Goal: Find specific page/section: Find specific page/section

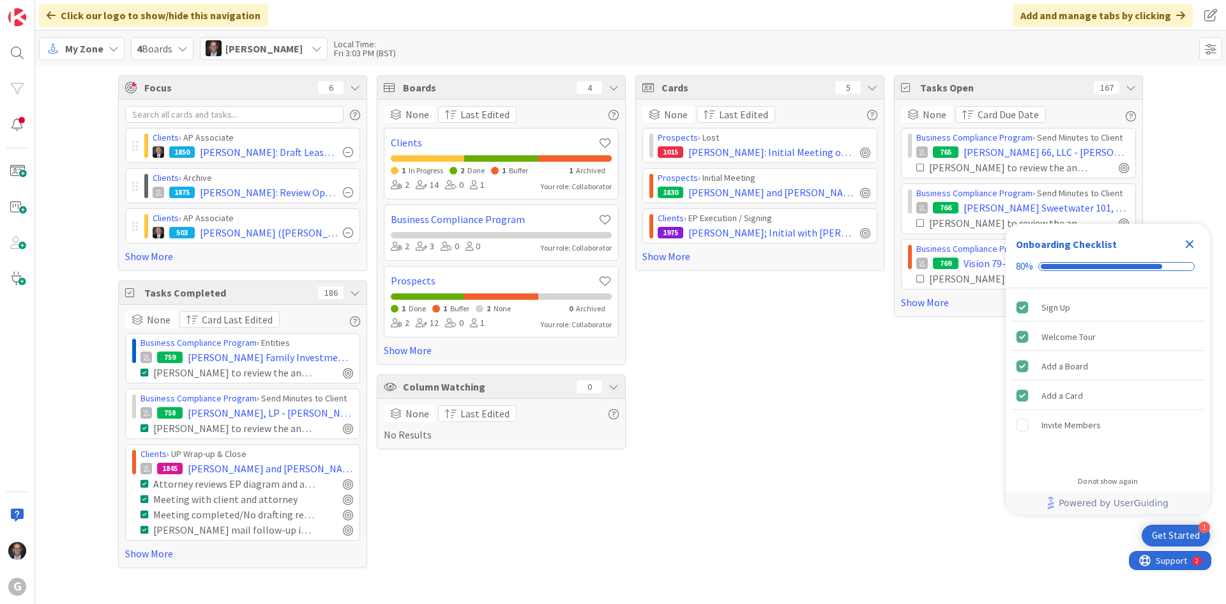
click at [66, 50] on span "My Zone" at bounding box center [84, 48] width 38 height 15
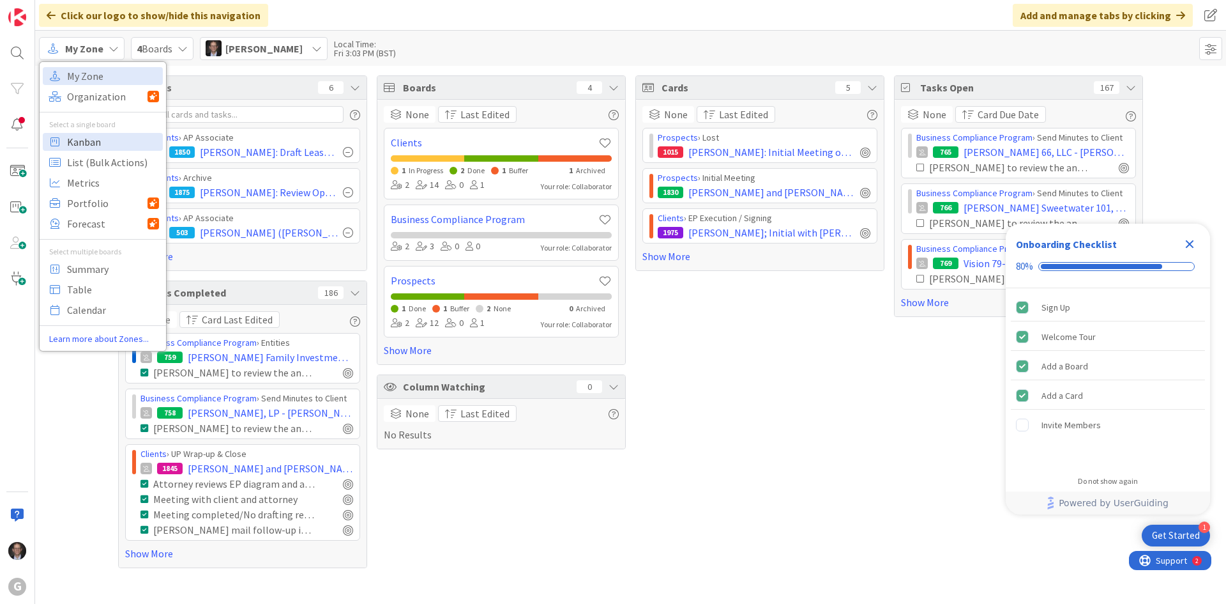
click at [89, 141] on span "Kanban" at bounding box center [113, 141] width 92 height 19
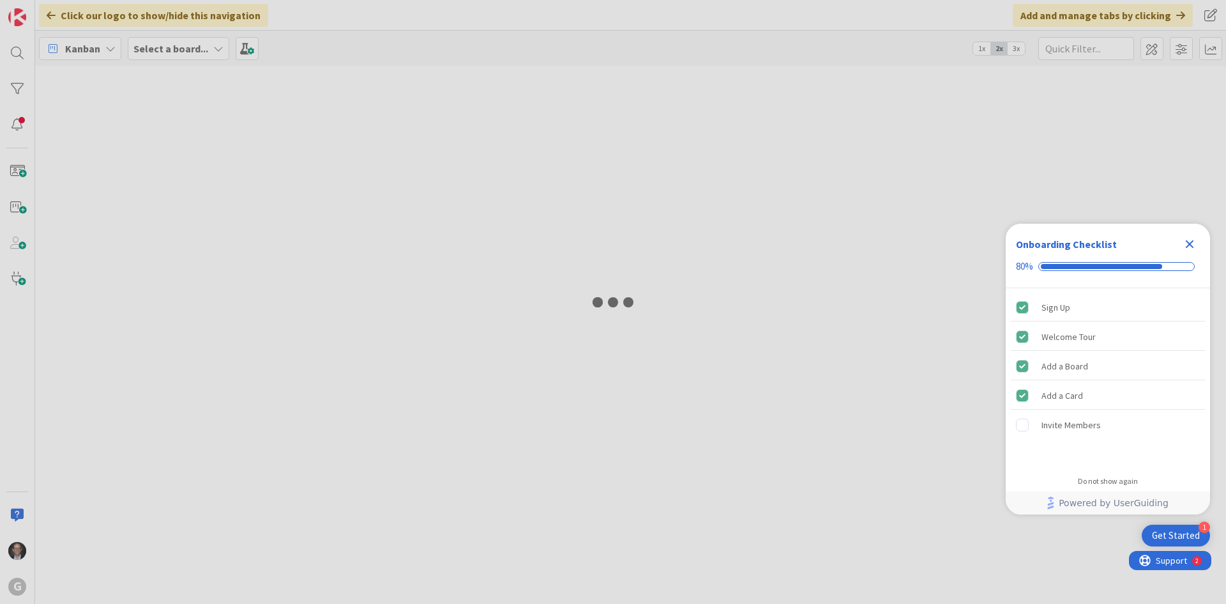
type input "[PERSON_NAME]"
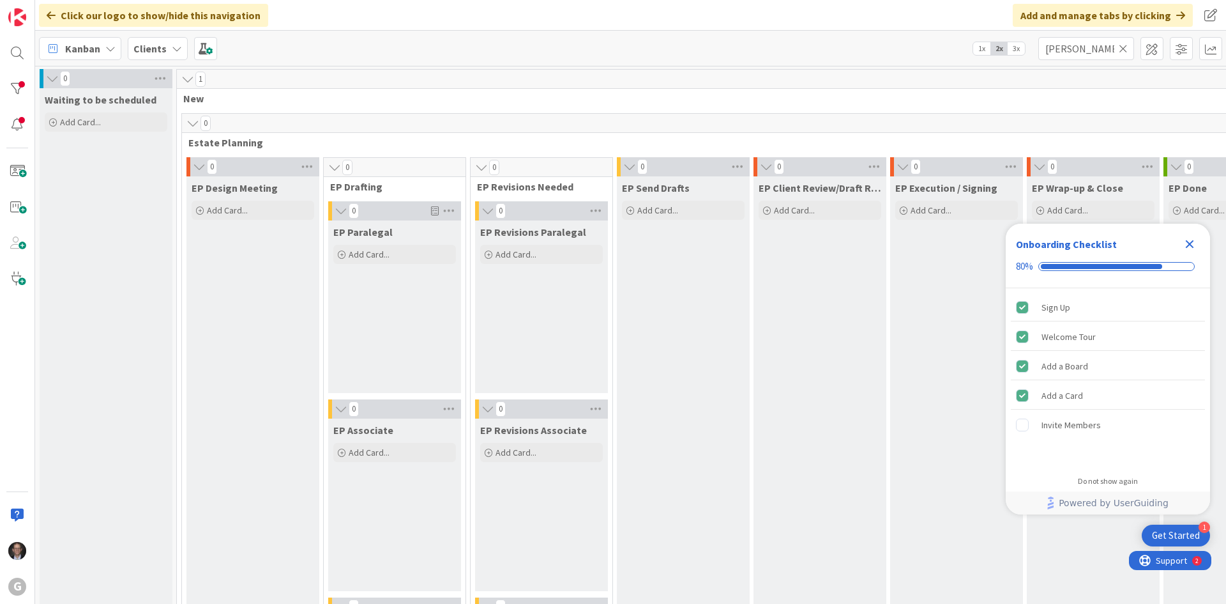
click at [1121, 49] on icon at bounding box center [1123, 48] width 9 height 11
click at [1103, 49] on input "text" at bounding box center [1087, 48] width 96 height 23
type input "[PERSON_NAME]"
click at [1189, 243] on icon "Close Checklist" at bounding box center [1190, 244] width 8 height 8
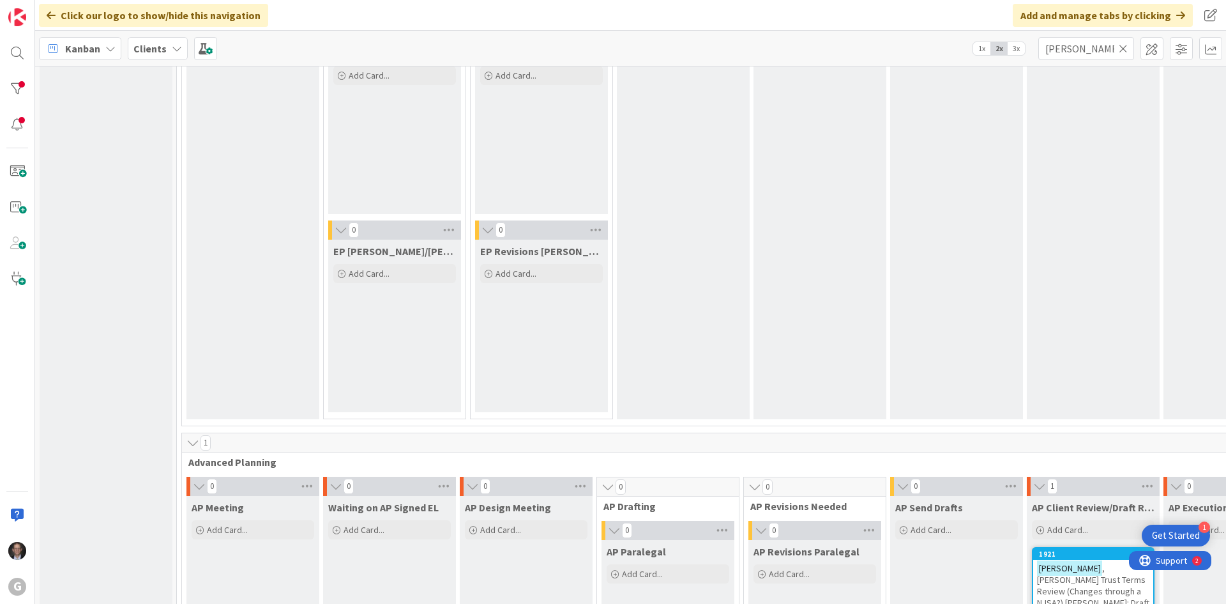
scroll to position [894, 0]
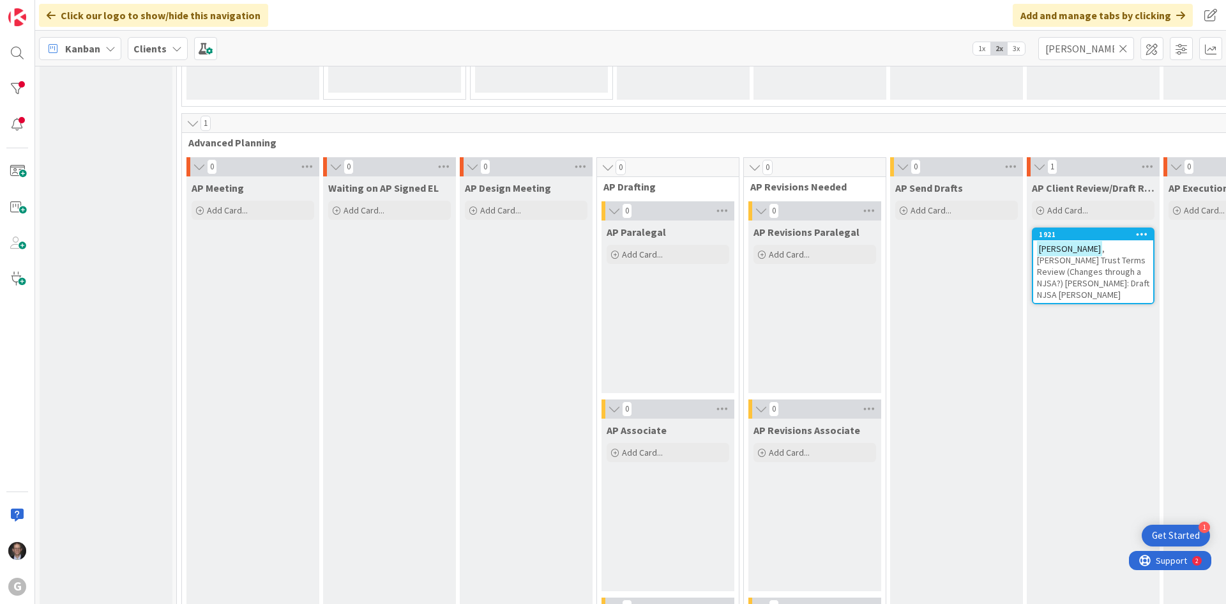
click at [1060, 263] on span ", [PERSON_NAME] Trust Terms Review (Changes through a NJSA?) [PERSON_NAME]: Dra…" at bounding box center [1093, 271] width 112 height 57
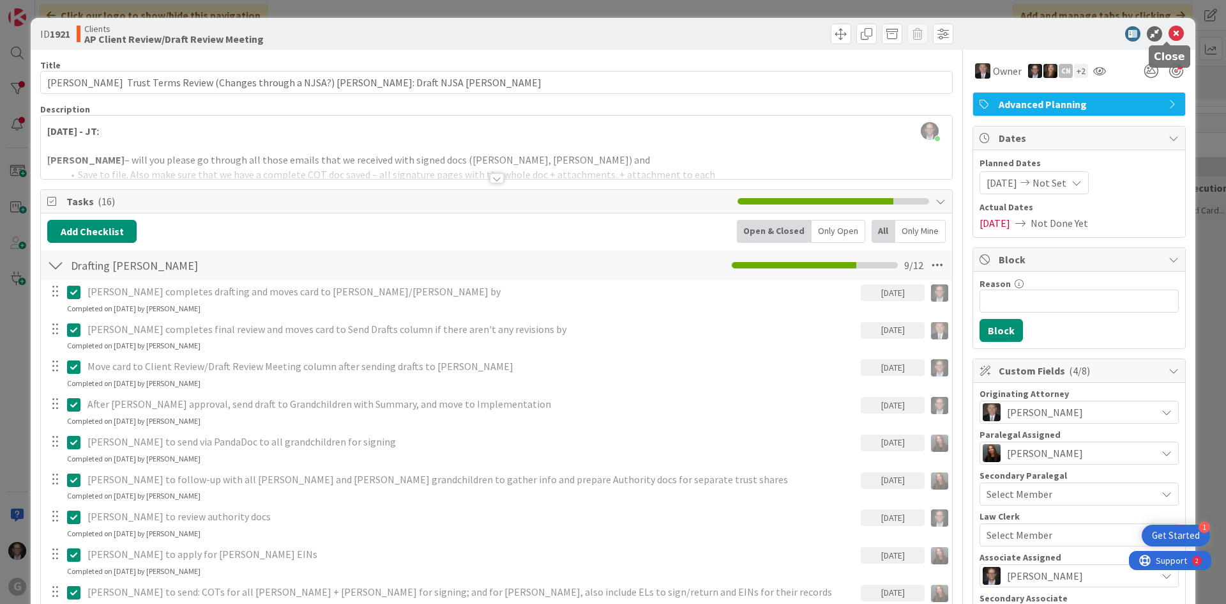
click at [1169, 32] on icon at bounding box center [1176, 33] width 15 height 15
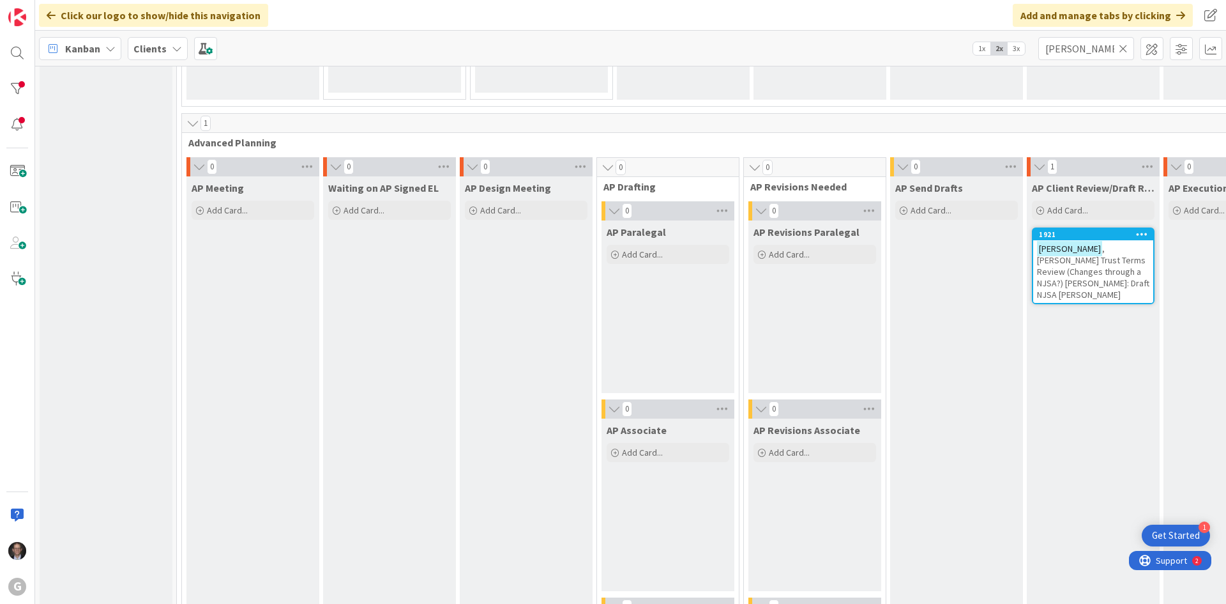
click at [1126, 46] on icon at bounding box center [1123, 48] width 9 height 11
click at [1113, 47] on input "text" at bounding box center [1087, 48] width 96 height 23
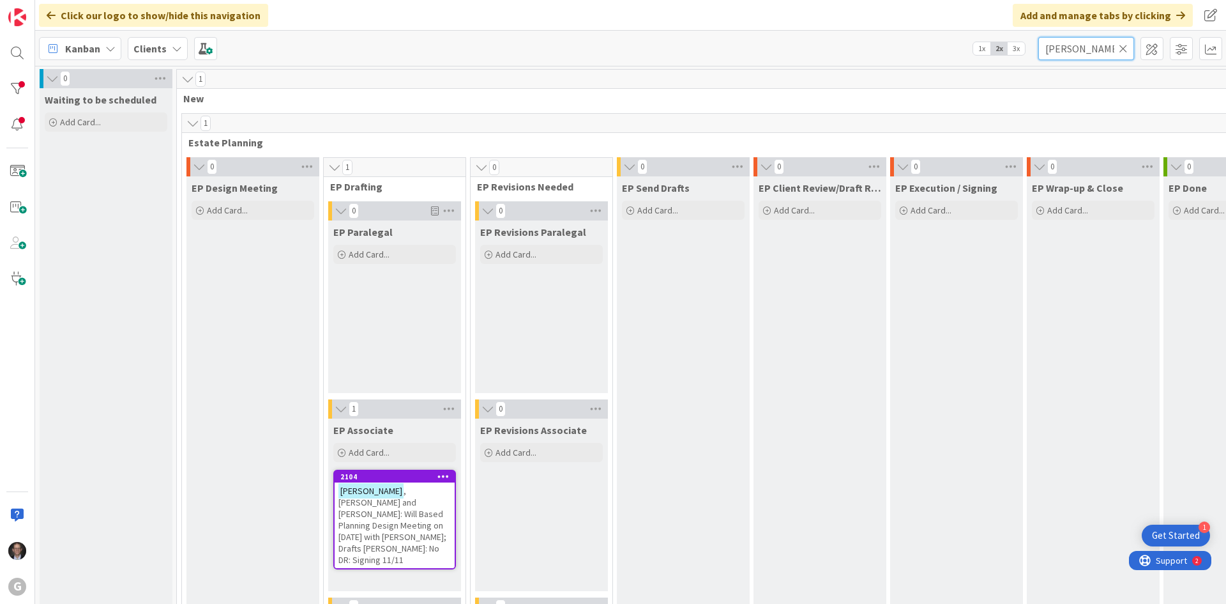
scroll to position [192, 0]
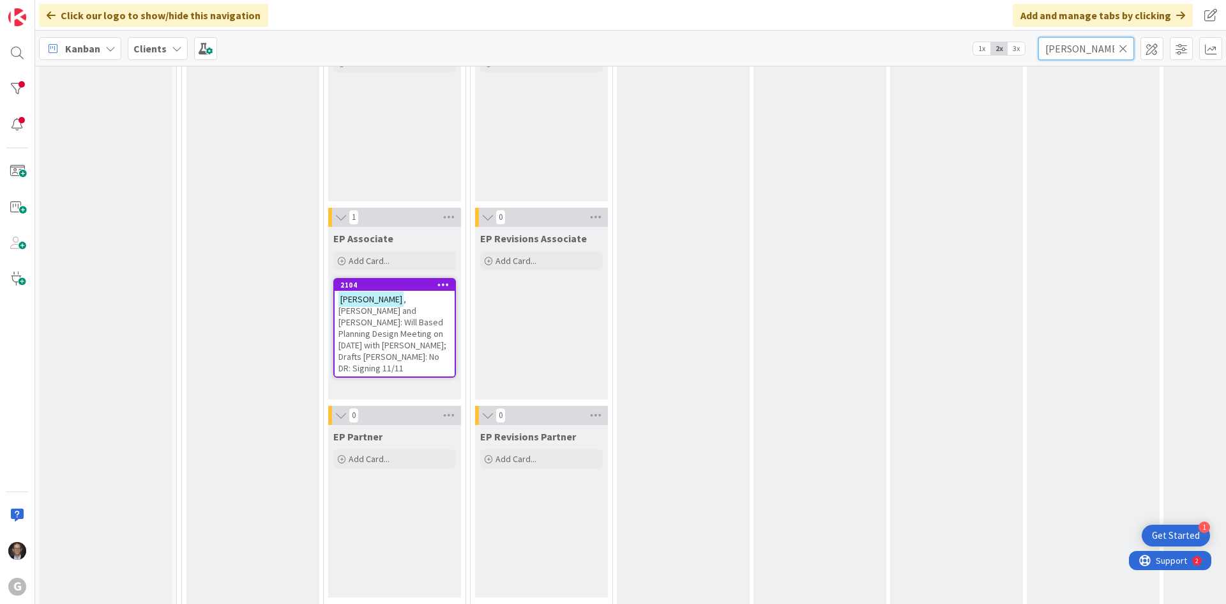
type input "[PERSON_NAME]"
click at [362, 317] on span ", [PERSON_NAME] and [PERSON_NAME]: Will Based Planning Design Meeting on [DATE]…" at bounding box center [393, 333] width 108 height 80
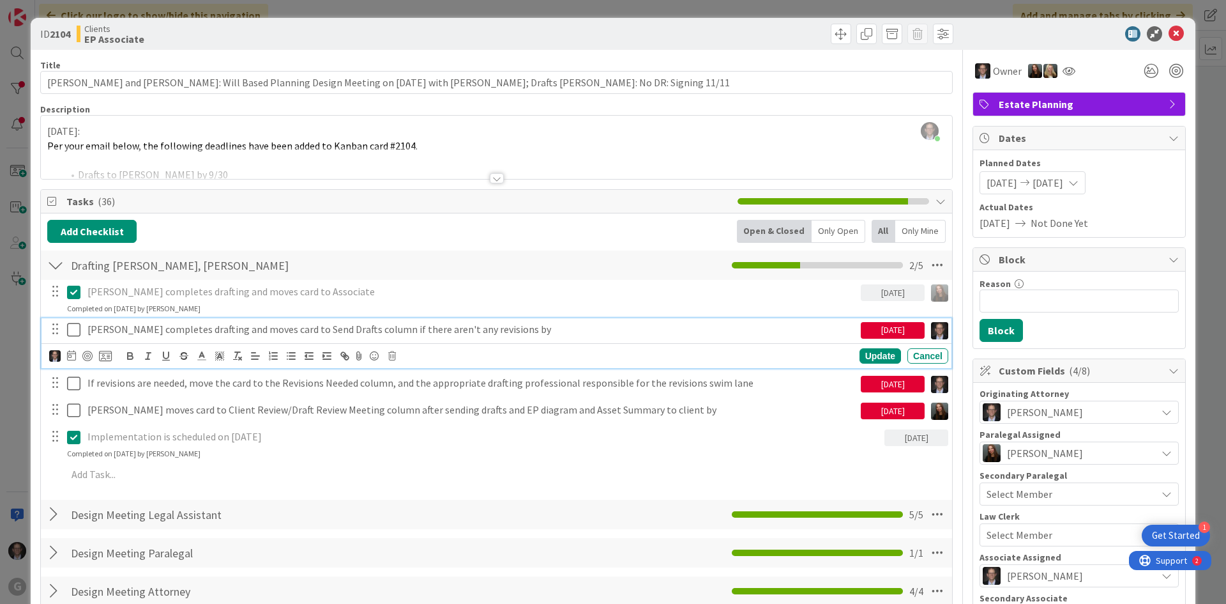
click at [356, 328] on p "[PERSON_NAME] completes drafting and moves card to Send Drafts column if there …" at bounding box center [472, 329] width 768 height 15
click at [72, 358] on icon at bounding box center [71, 355] width 9 height 10
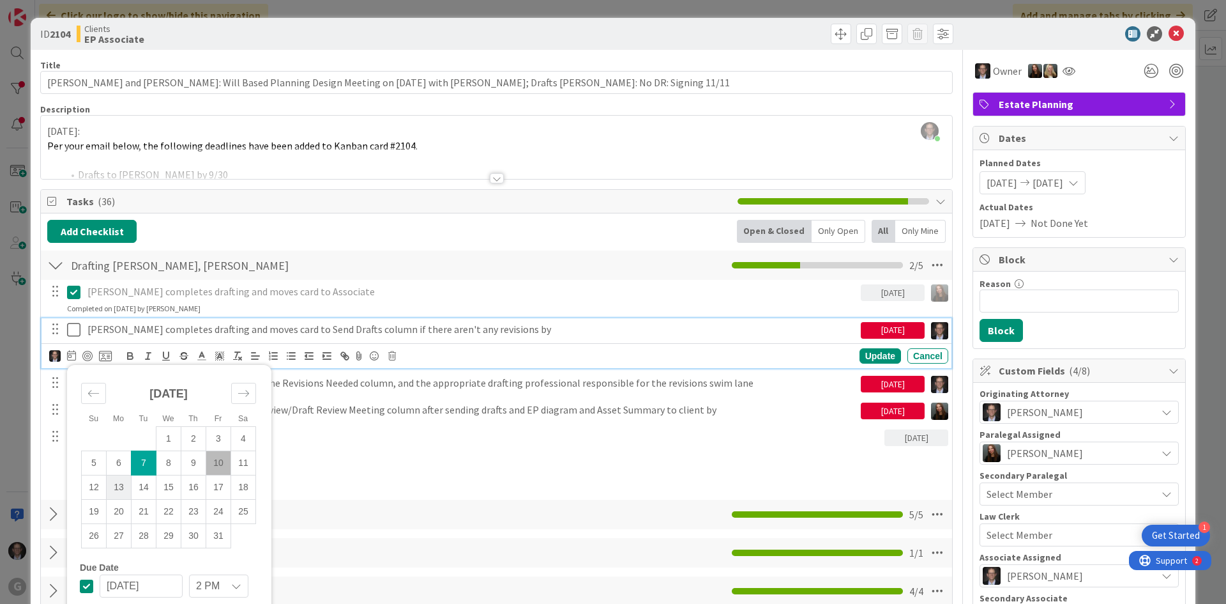
click at [121, 482] on td "13" at bounding box center [119, 487] width 25 height 24
type input "[DATE]"
click at [871, 354] on div "Update" at bounding box center [881, 355] width 42 height 15
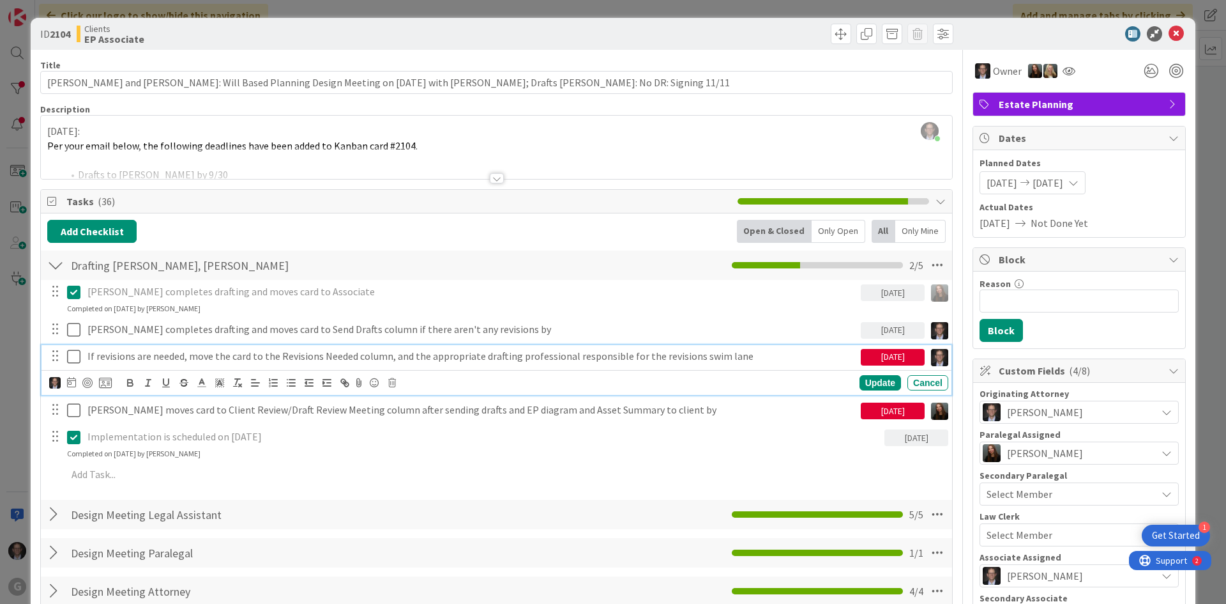
click at [639, 359] on p "If revisions are needed, move the card to the Revisions Needed column, and the …" at bounding box center [472, 356] width 768 height 15
click at [73, 382] on icon at bounding box center [71, 382] width 9 height 10
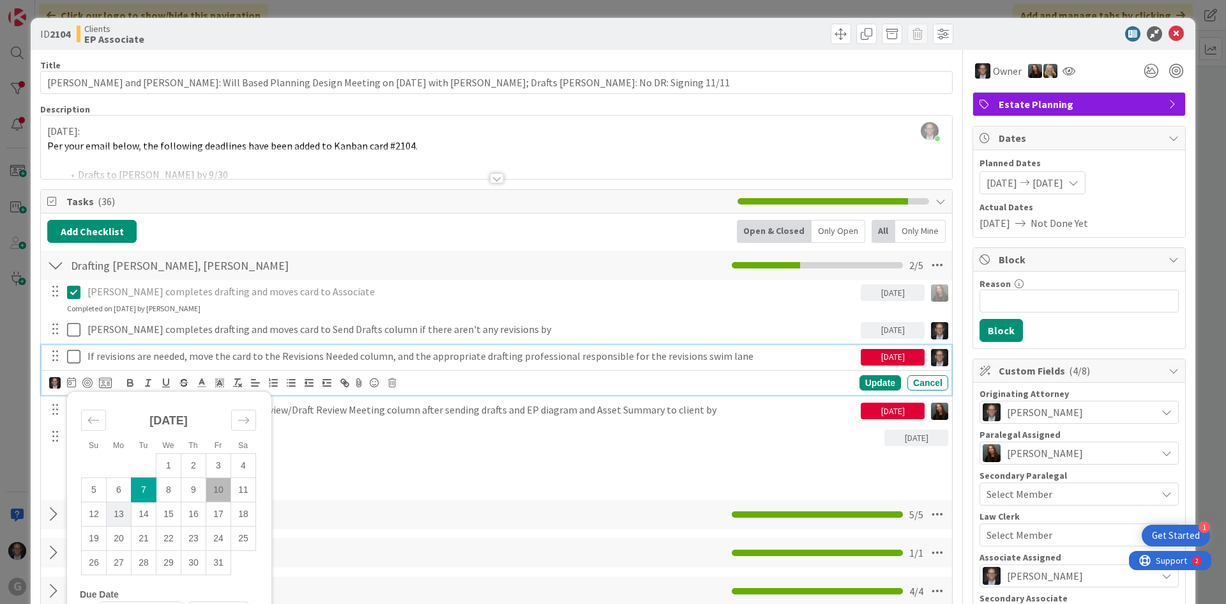
click at [120, 512] on td "13" at bounding box center [119, 514] width 25 height 24
type input "[DATE]"
click at [867, 381] on div "Update" at bounding box center [881, 382] width 42 height 15
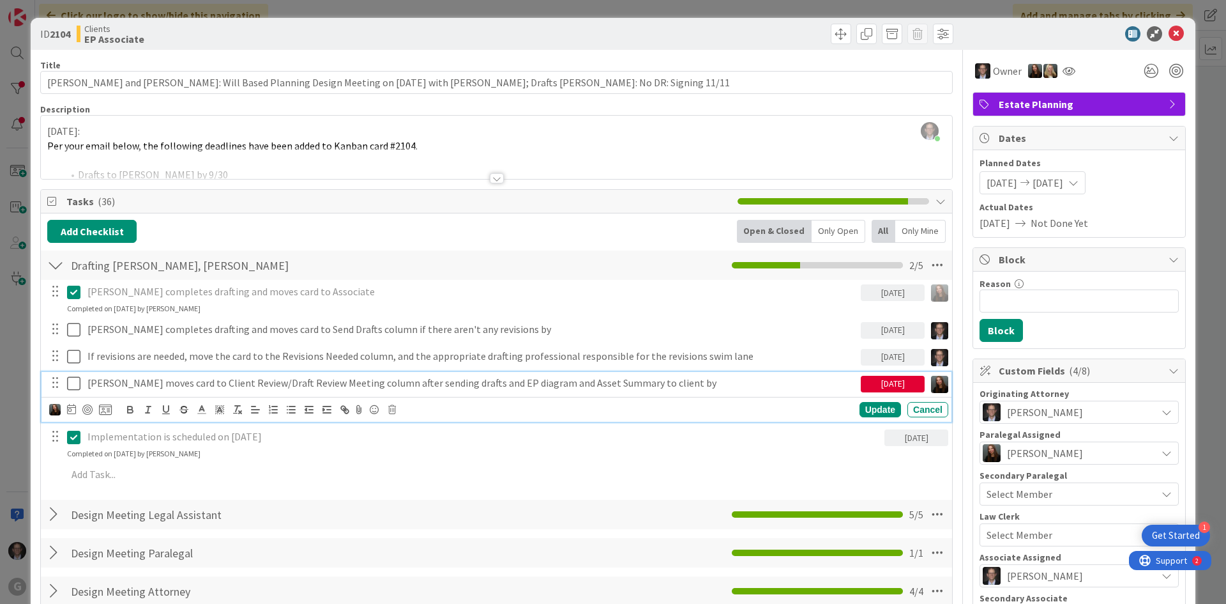
click at [558, 385] on p "[PERSON_NAME] moves card to Client Review/Draft Review Meeting column after sen…" at bounding box center [472, 383] width 768 height 15
click at [71, 408] on icon at bounding box center [71, 409] width 9 height 10
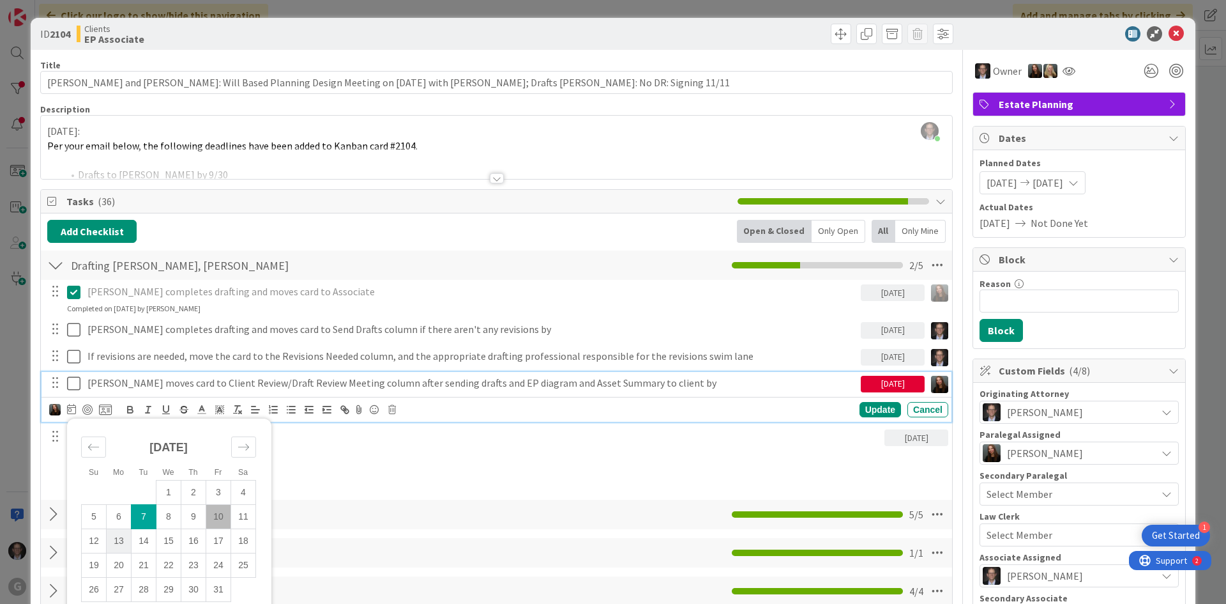
drag, startPoint x: 121, startPoint y: 532, endPoint x: 498, endPoint y: 481, distance: 381.0
click at [121, 533] on td "13" at bounding box center [119, 541] width 25 height 24
type input "[DATE]"
click at [870, 406] on div "Update" at bounding box center [881, 409] width 42 height 15
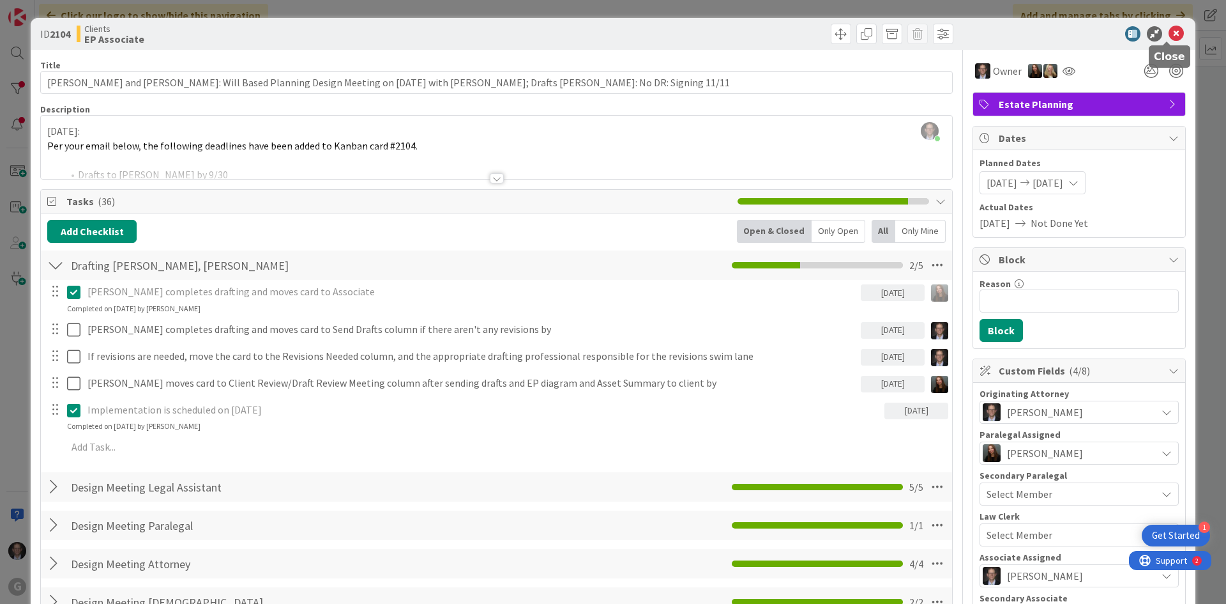
click at [1169, 27] on icon at bounding box center [1176, 33] width 15 height 15
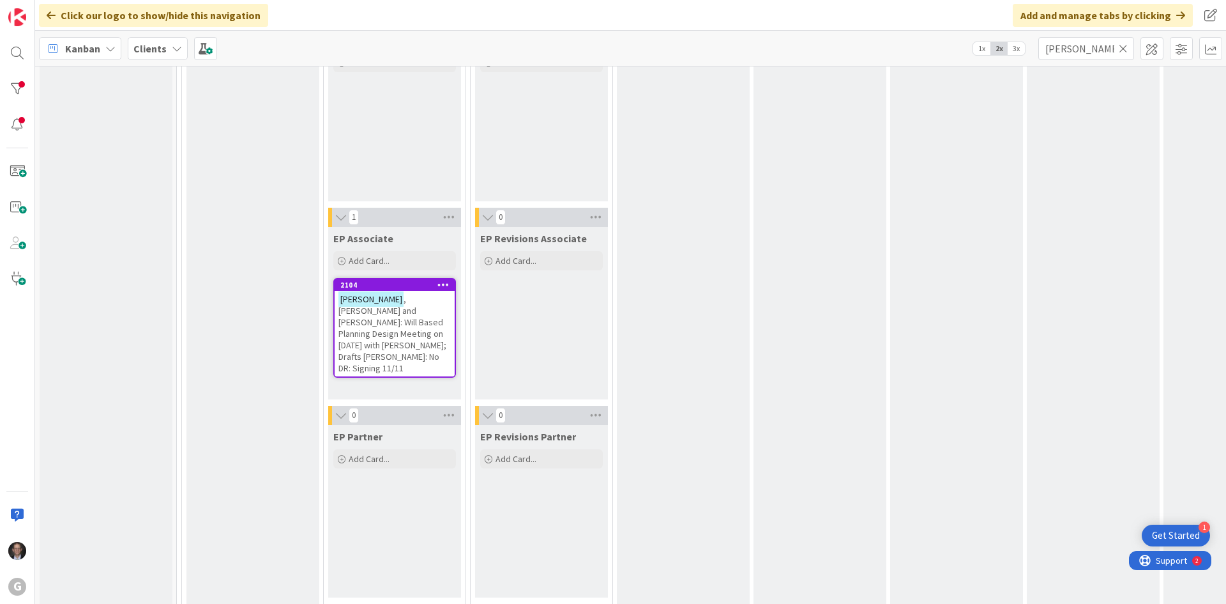
click at [1126, 45] on icon at bounding box center [1123, 48] width 9 height 11
click at [1109, 47] on input "text" at bounding box center [1087, 48] width 96 height 23
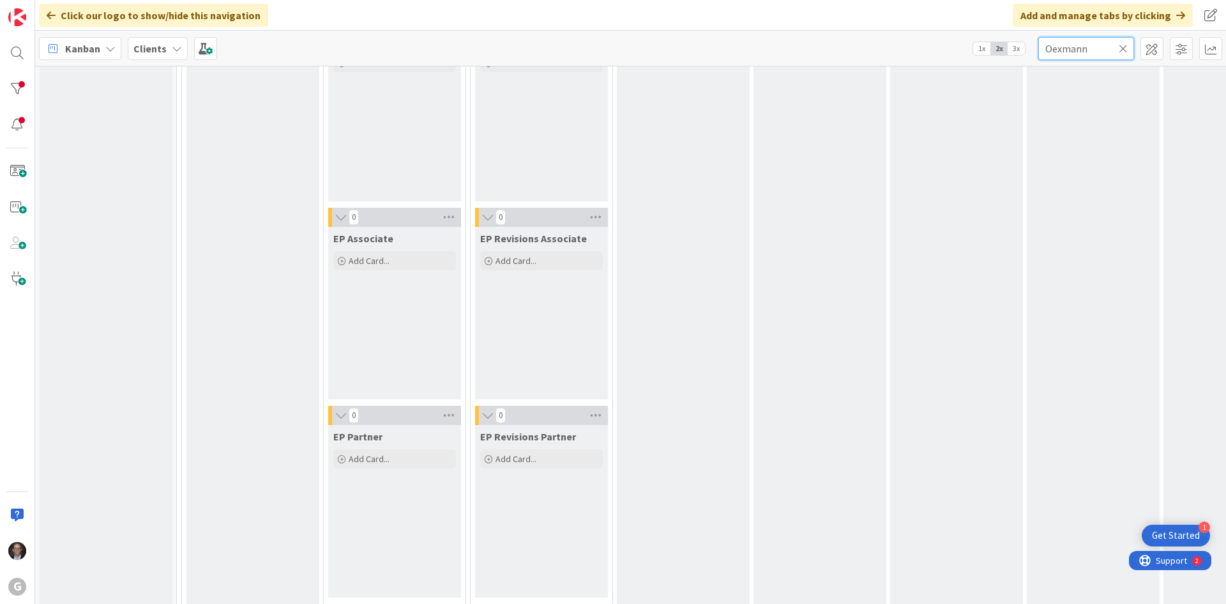
type input "Oexmann"
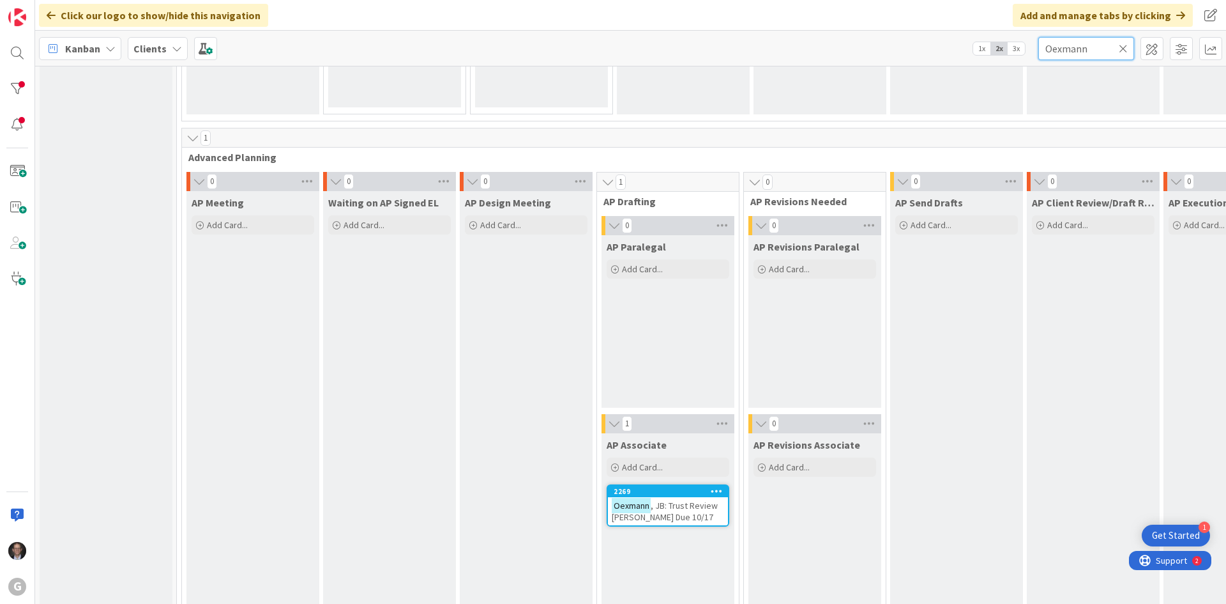
scroll to position [894, 0]
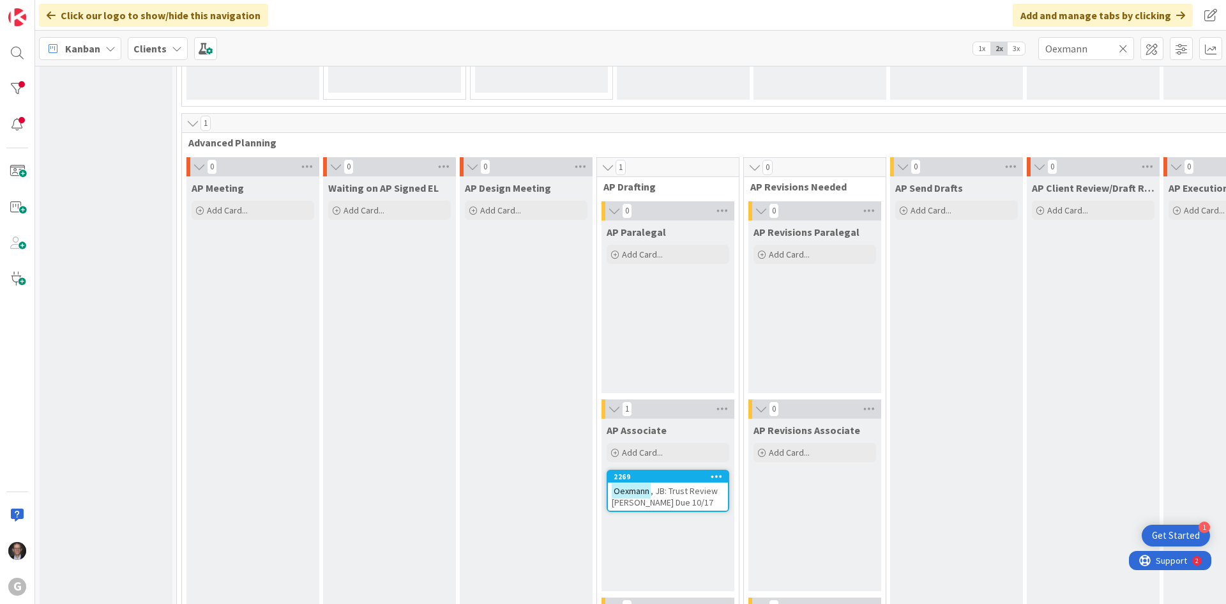
click at [677, 492] on span ", JB: Trust Review [PERSON_NAME] Due 10/17" at bounding box center [665, 496] width 106 height 23
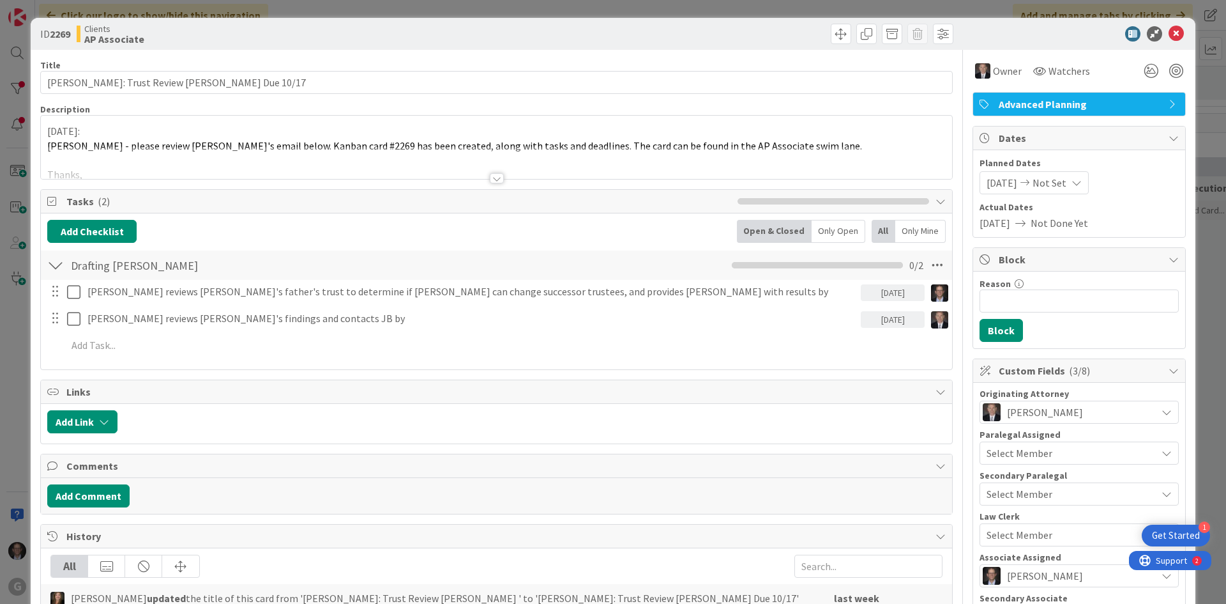
click at [492, 176] on div at bounding box center [497, 178] width 14 height 10
